Goal: Transaction & Acquisition: Purchase product/service

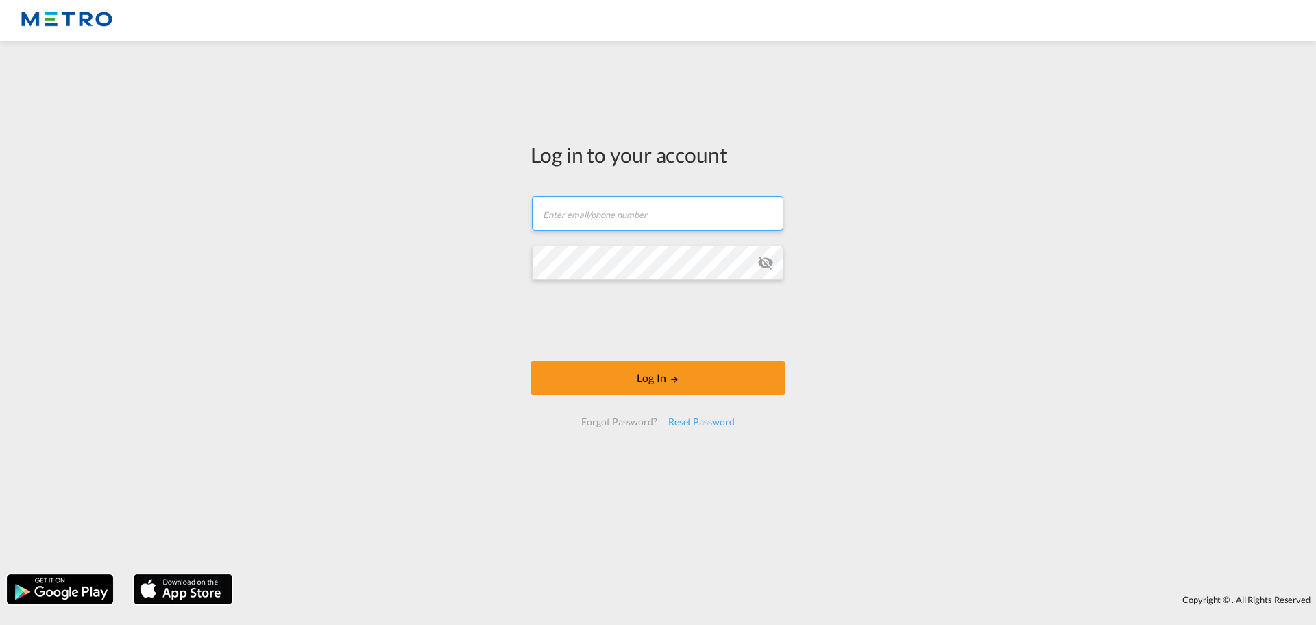
click at [592, 210] on input "text" at bounding box center [658, 213] width 252 height 34
type input "[PERSON_NAME][EMAIL_ADDRESS][PERSON_NAME][DOMAIN_NAME]"
click at [531, 361] on button "Log In" at bounding box center [658, 378] width 255 height 34
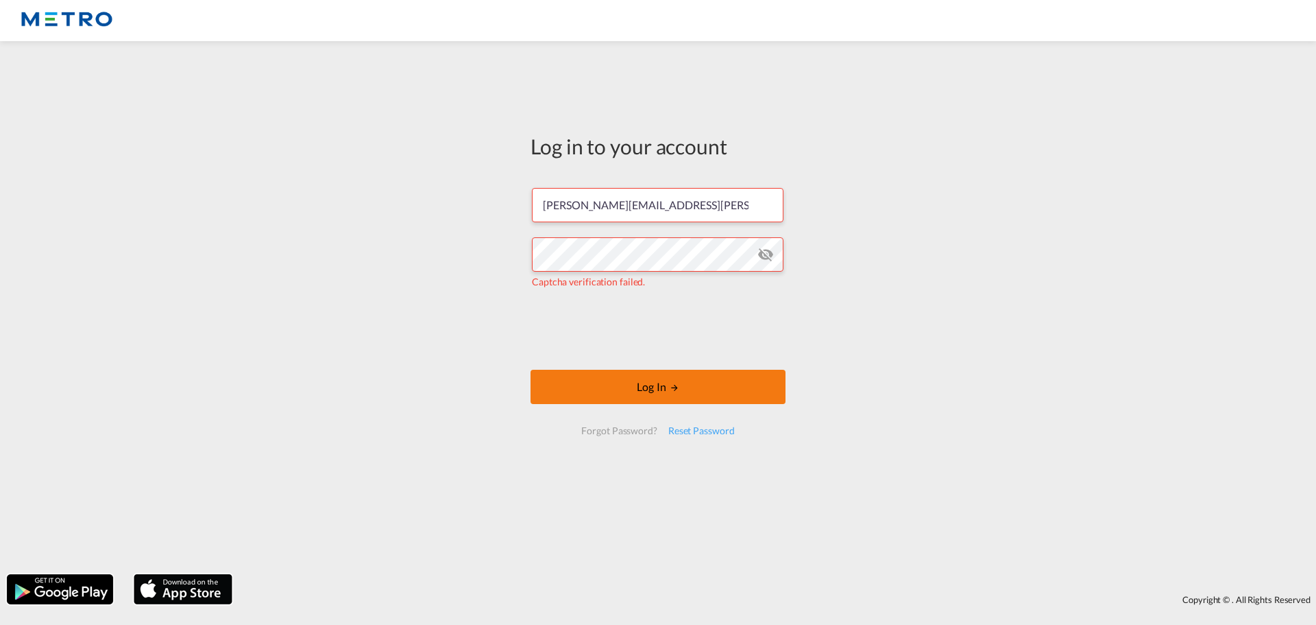
click at [675, 385] on md-icon "LOGIN" at bounding box center [675, 388] width 10 height 10
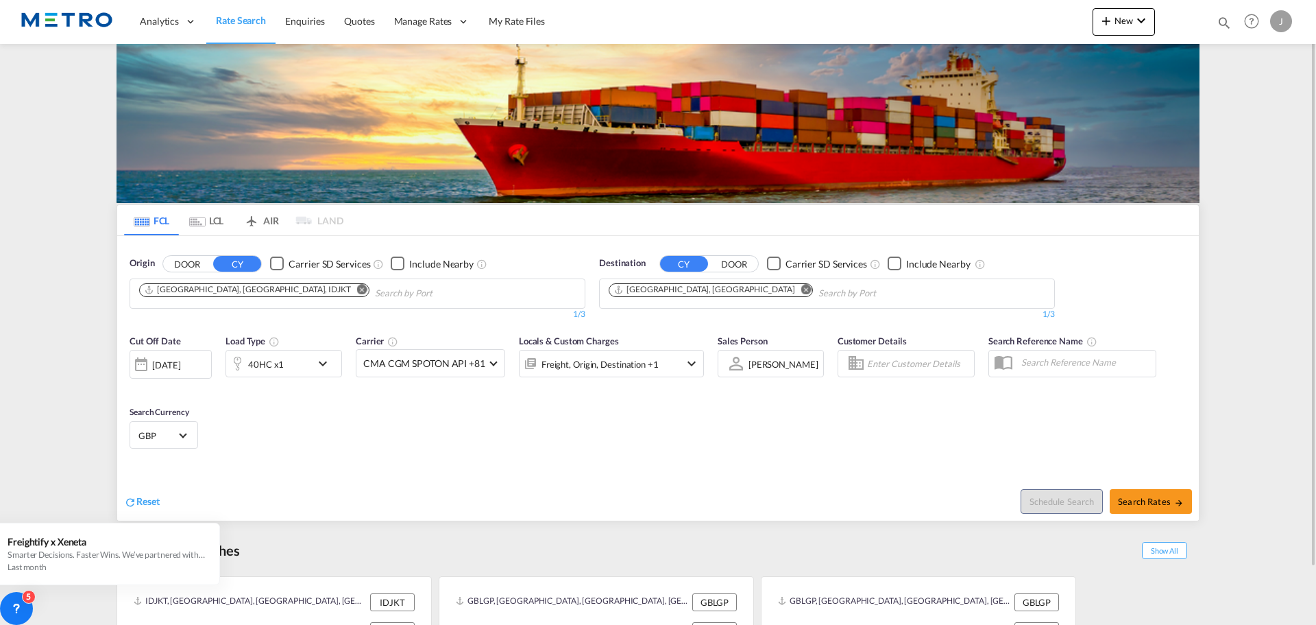
click at [357, 291] on md-icon "Remove" at bounding box center [362, 289] width 10 height 10
click at [235, 292] on input "Chips input." at bounding box center [204, 293] width 130 height 22
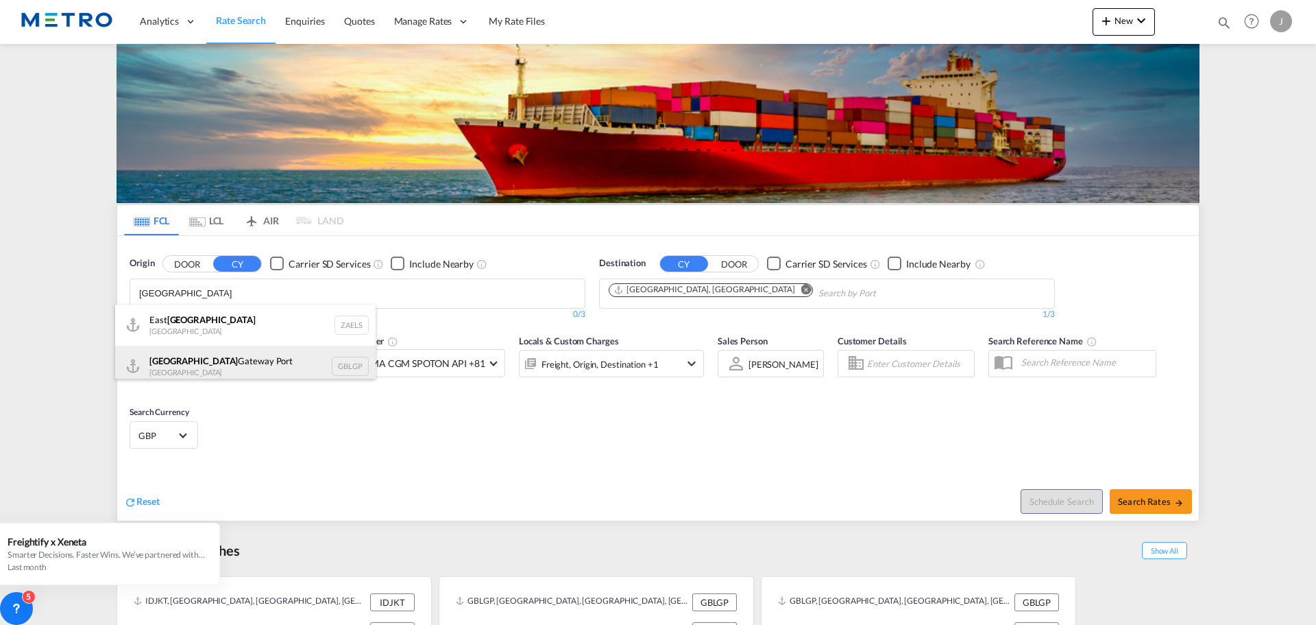
type input "[GEOGRAPHIC_DATA]"
click at [224, 355] on div "[GEOGRAPHIC_DATA] [GEOGRAPHIC_DATA] [GEOGRAPHIC_DATA]" at bounding box center [245, 366] width 261 height 41
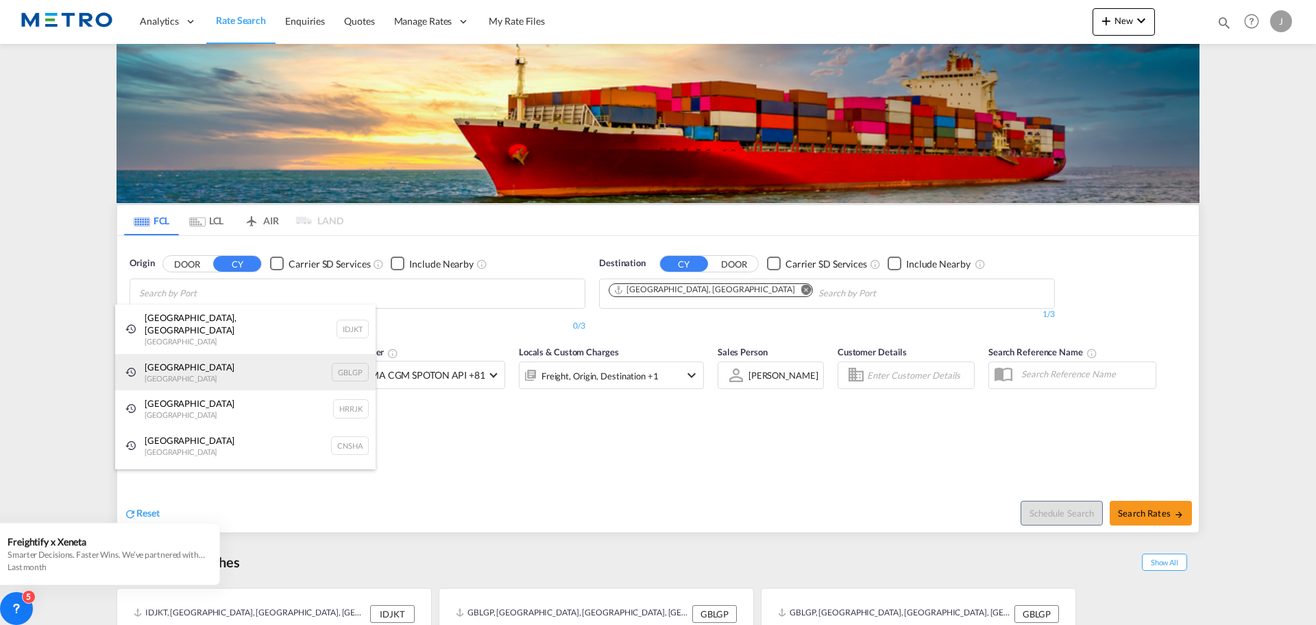
click at [203, 361] on div "[GEOGRAPHIC_DATA] [GEOGRAPHIC_DATA] [GEOGRAPHIC_DATA]" at bounding box center [245, 372] width 261 height 37
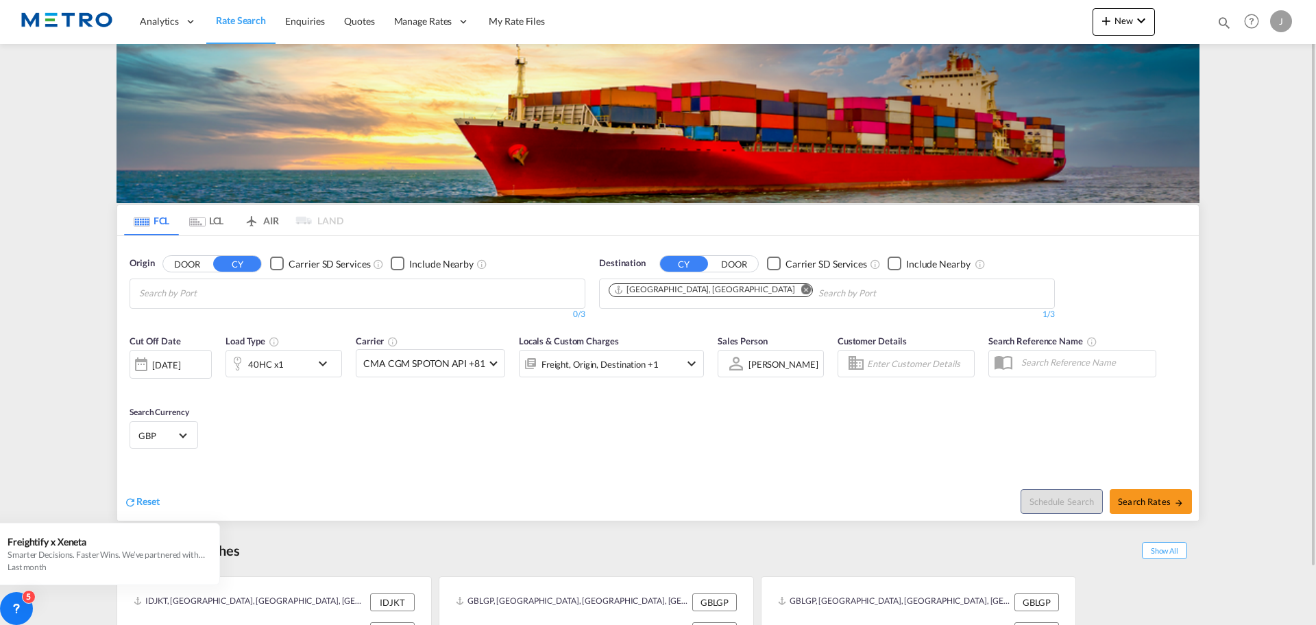
click at [282, 300] on body "Analytics Reports Dashboard Rate Search Enquiries Quotes" at bounding box center [658, 312] width 1316 height 625
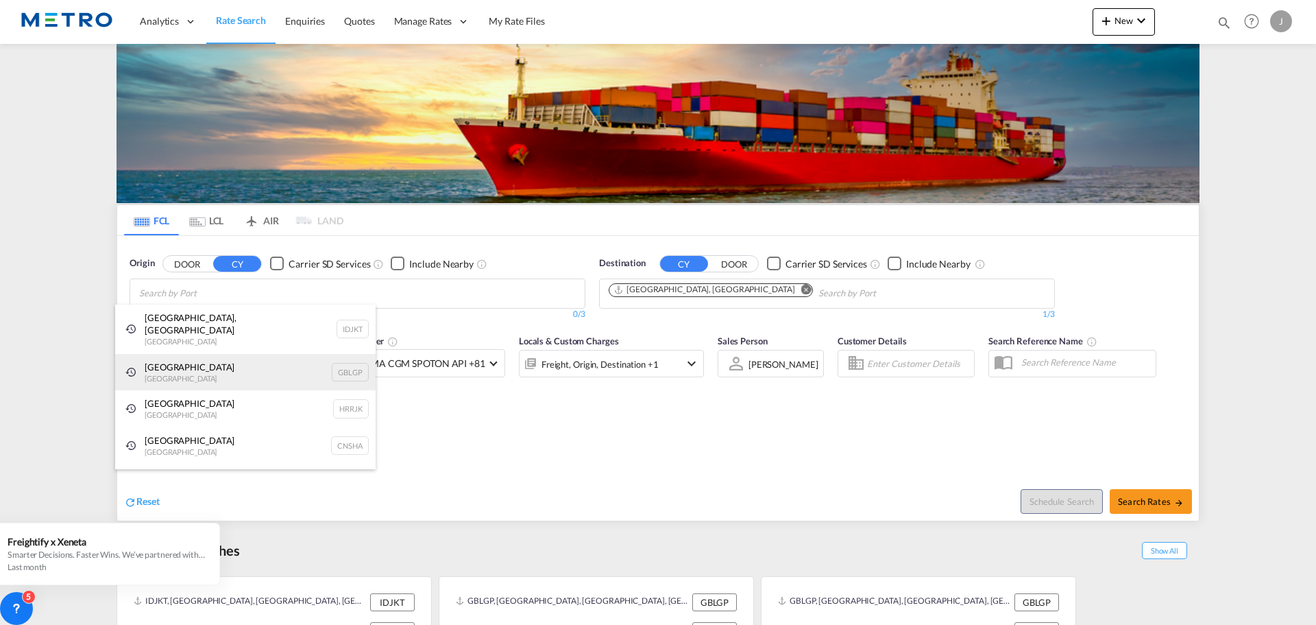
click at [219, 354] on div "[GEOGRAPHIC_DATA] [GEOGRAPHIC_DATA] [GEOGRAPHIC_DATA]" at bounding box center [245, 372] width 261 height 37
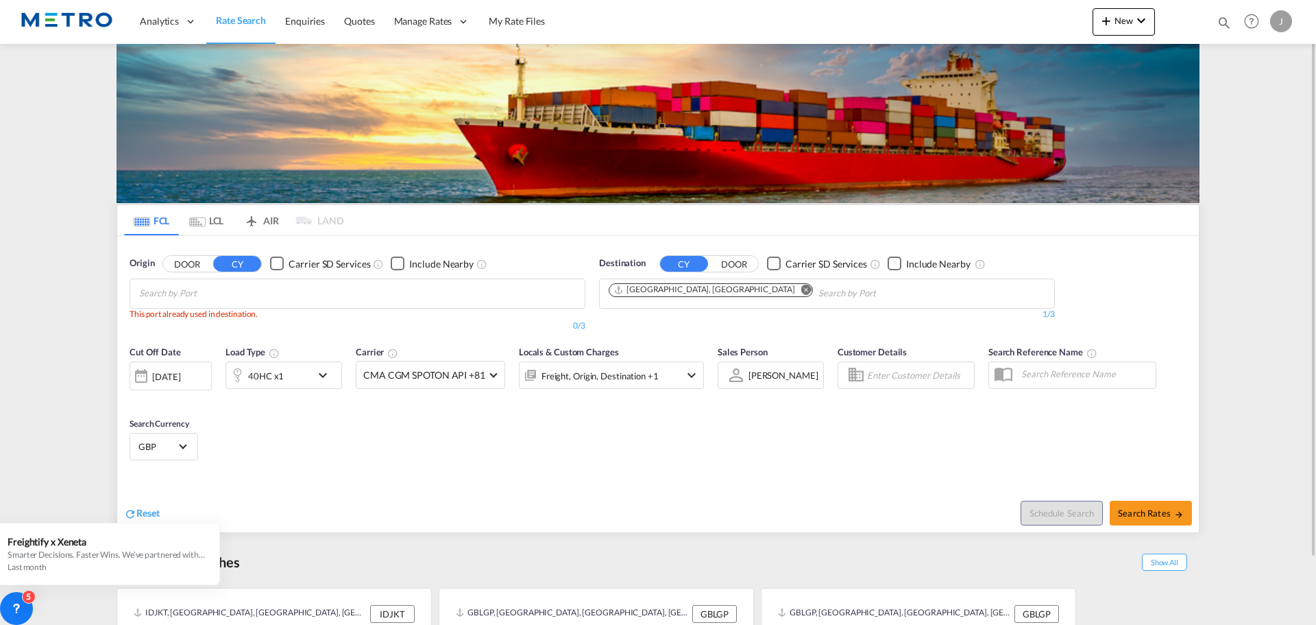
click at [802, 288] on md-icon "Remove" at bounding box center [807, 289] width 10 height 10
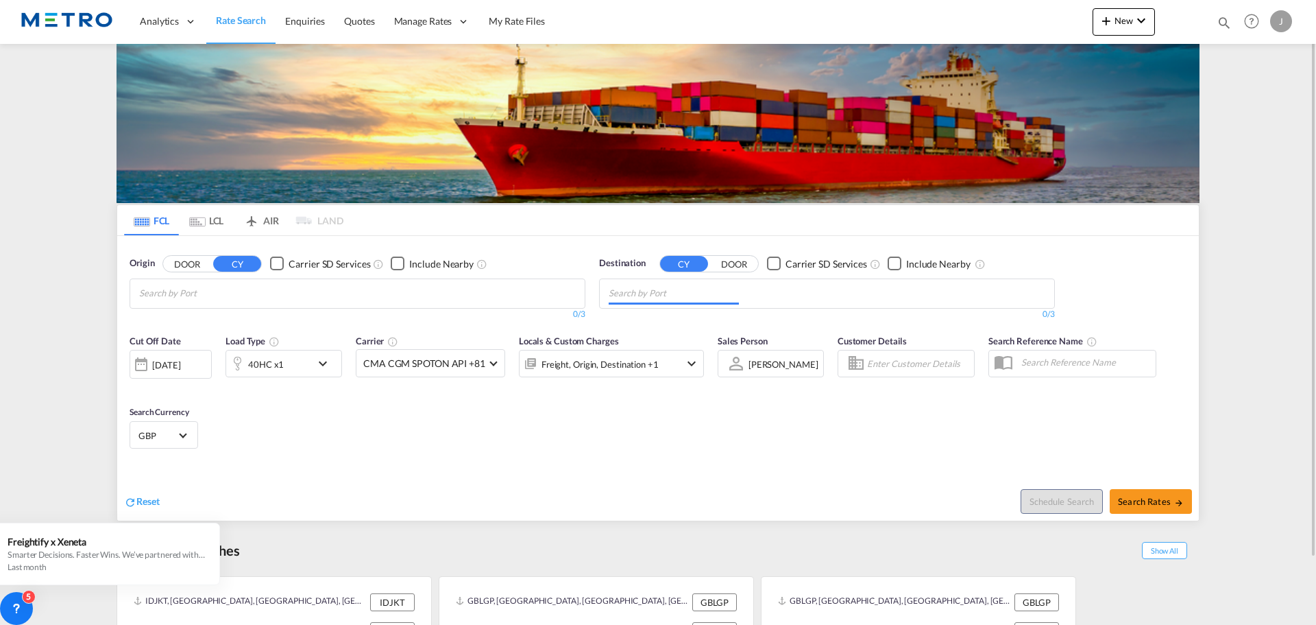
click at [393, 296] on body "Analytics Reports Dashboard Rate Search Enquiries Quotes" at bounding box center [658, 312] width 1316 height 625
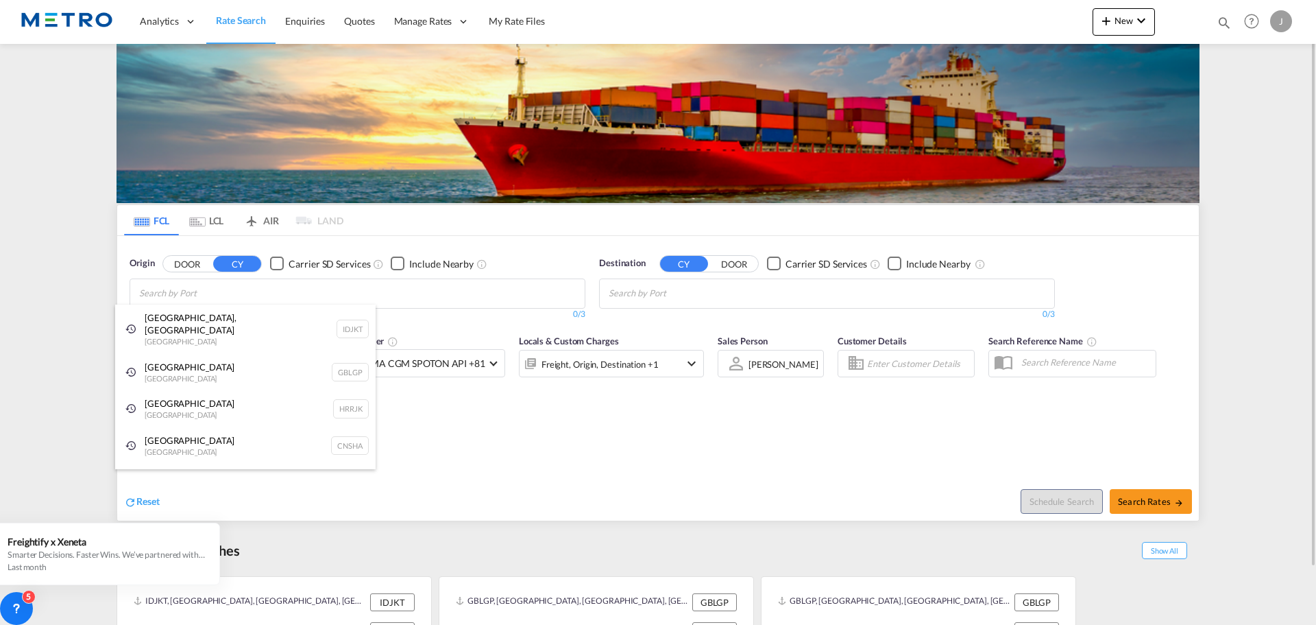
click at [217, 361] on div "[GEOGRAPHIC_DATA] [GEOGRAPHIC_DATA] [GEOGRAPHIC_DATA]" at bounding box center [245, 372] width 261 height 37
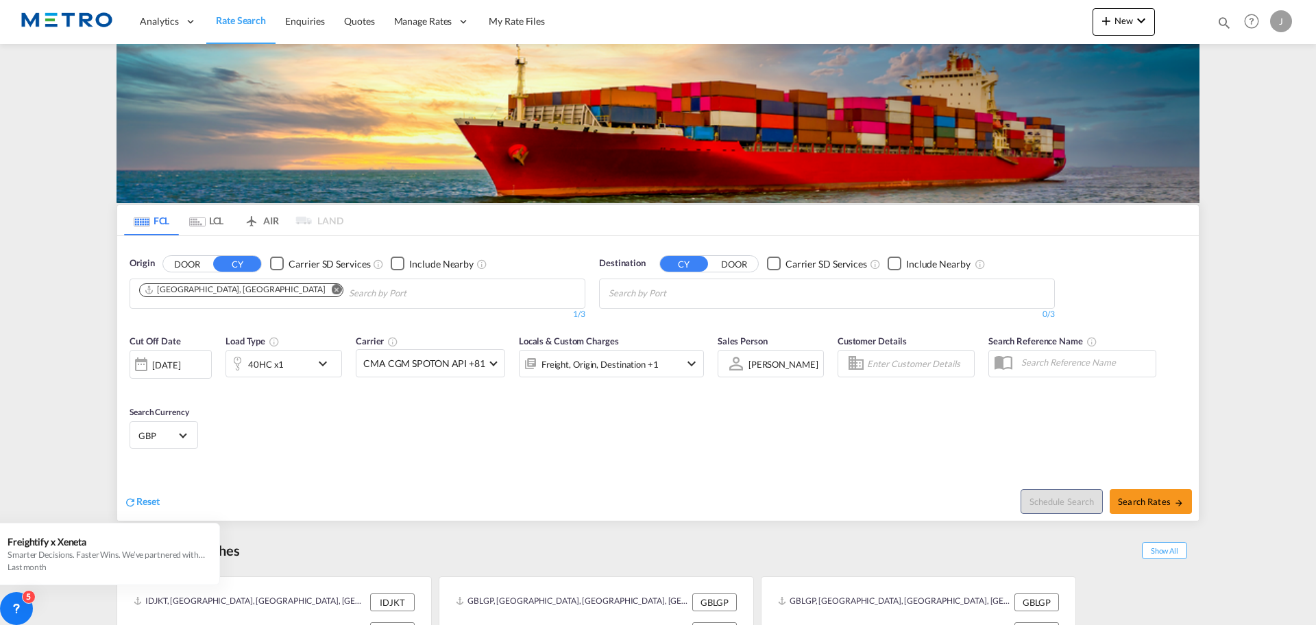
click at [676, 296] on body "Analytics Reports Dashboard Rate Search Enquiries Quotes" at bounding box center [658, 312] width 1316 height 625
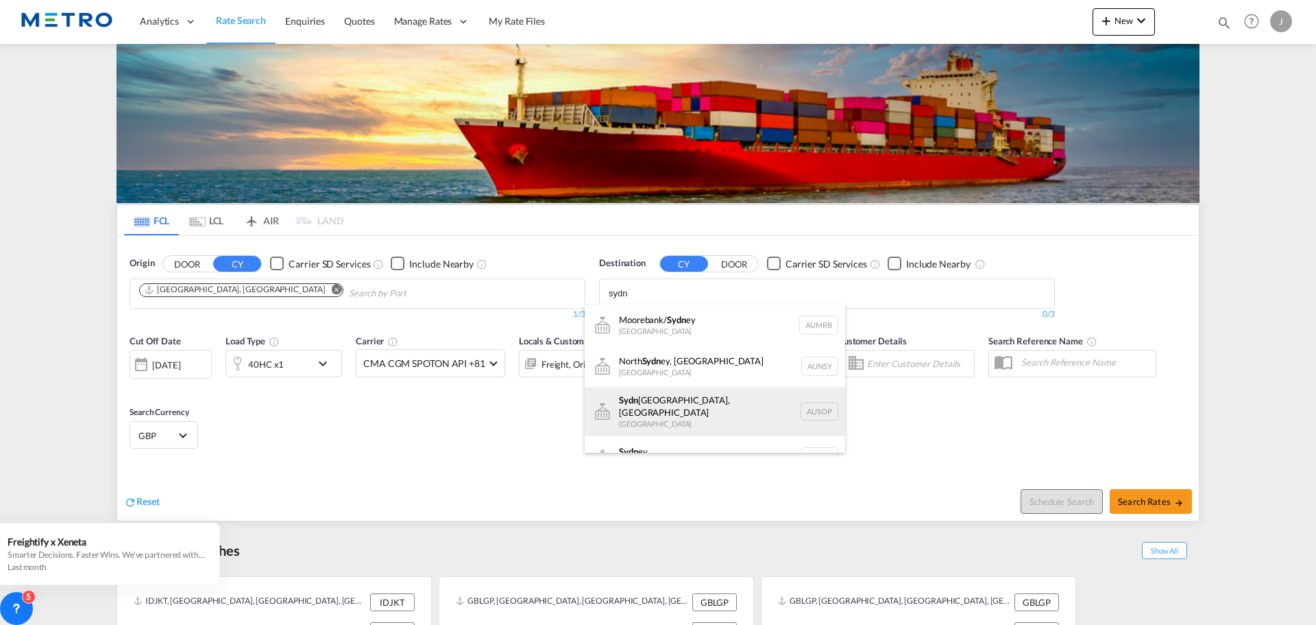
scroll to position [16, 0]
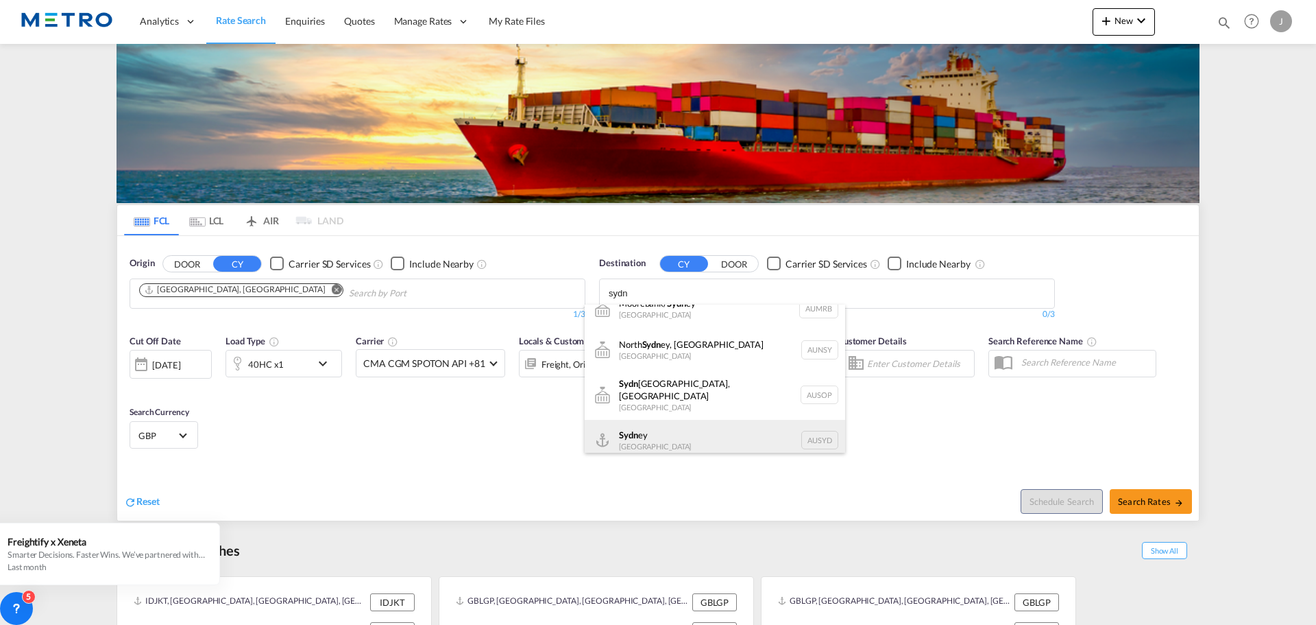
type input "sydn"
click at [697, 420] on div "Sydn ey [GEOGRAPHIC_DATA] AUSYD" at bounding box center [715, 440] width 261 height 41
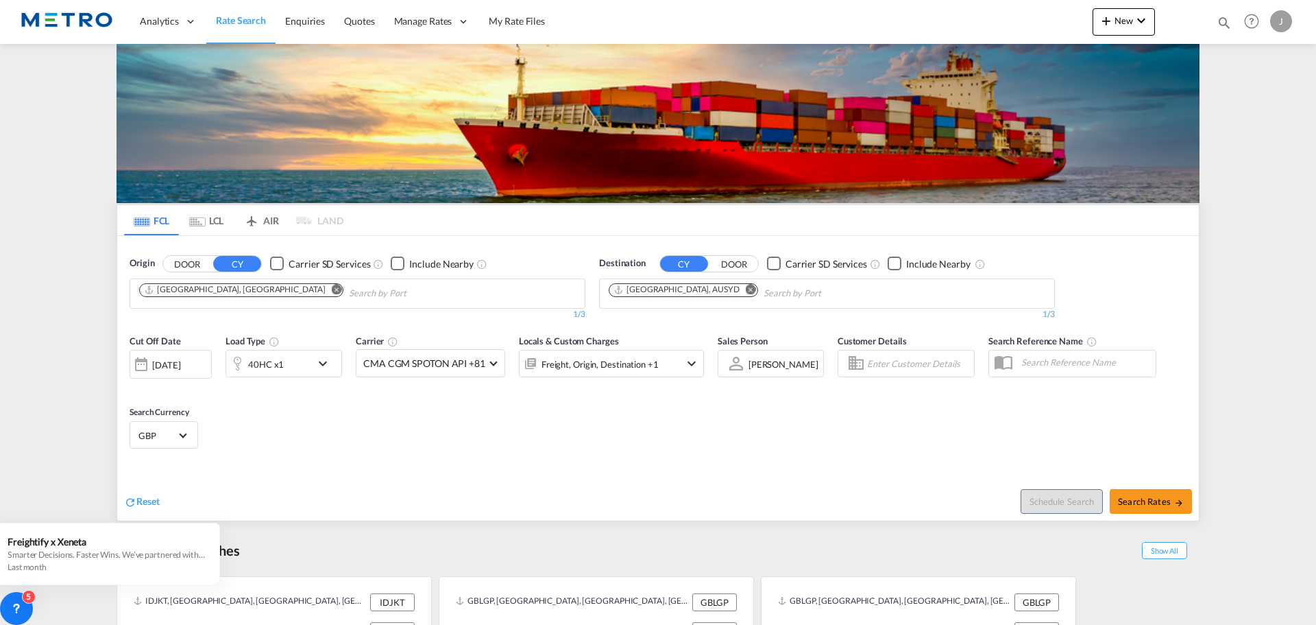
scroll to position [0, 0]
click at [1155, 501] on span "Search Rates" at bounding box center [1151, 501] width 66 height 11
type input "GBLGP to AUSYD / [DATE]"
